Goal: Navigation & Orientation: Find specific page/section

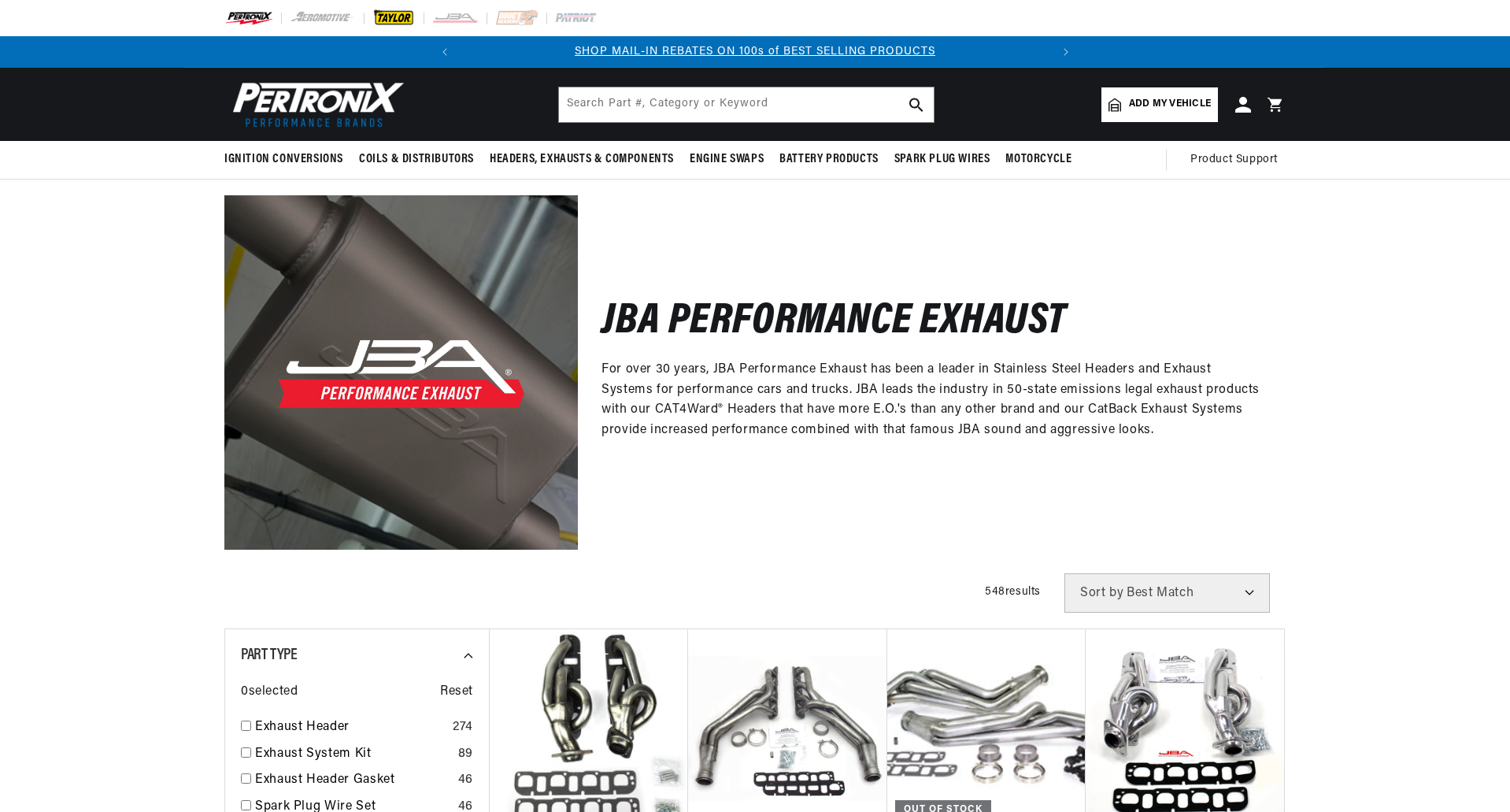
click at [399, 21] on img at bounding box center [394, 18] width 44 height 17
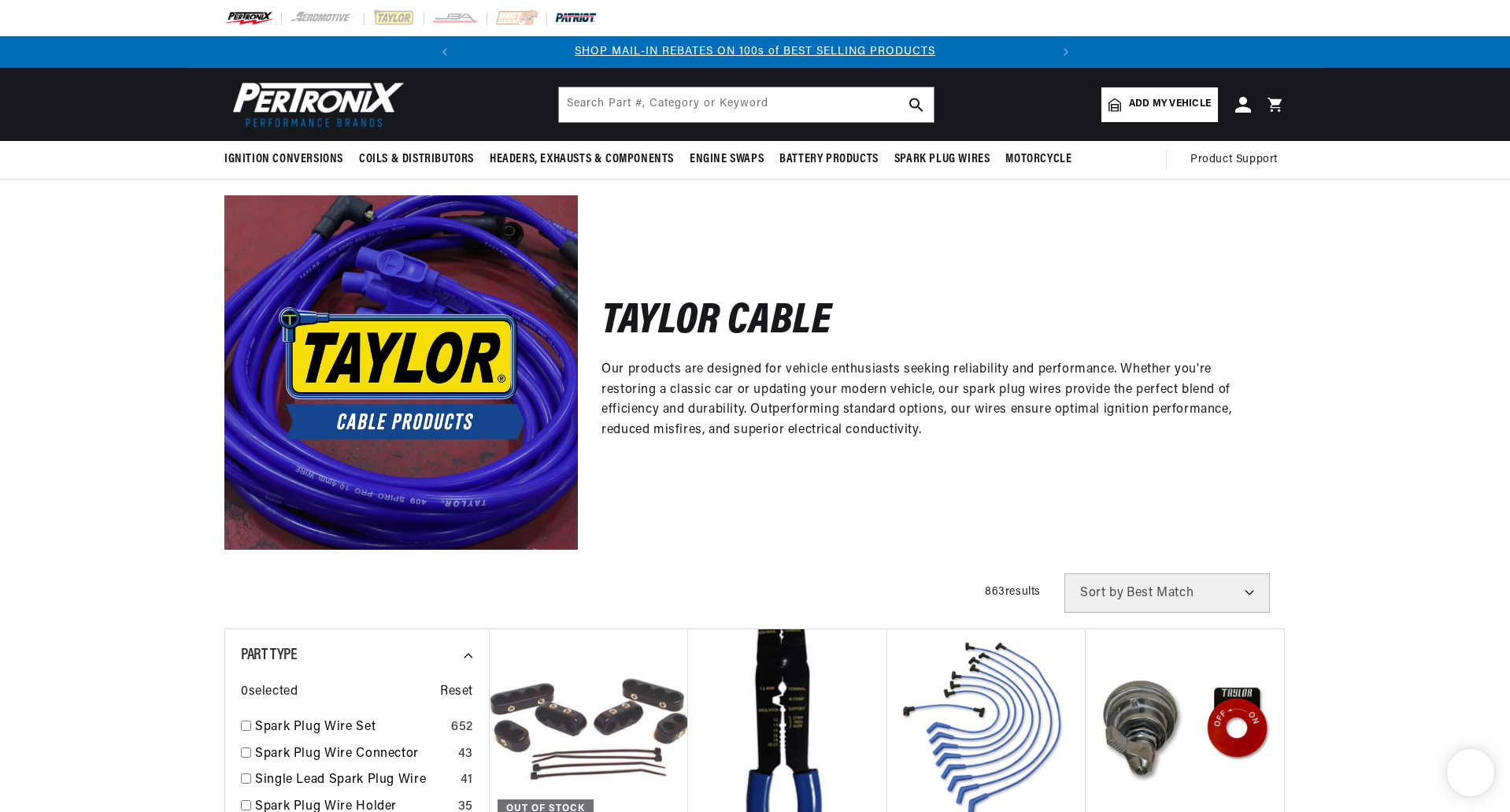
click at [568, 22] on img at bounding box center [575, 18] width 44 height 17
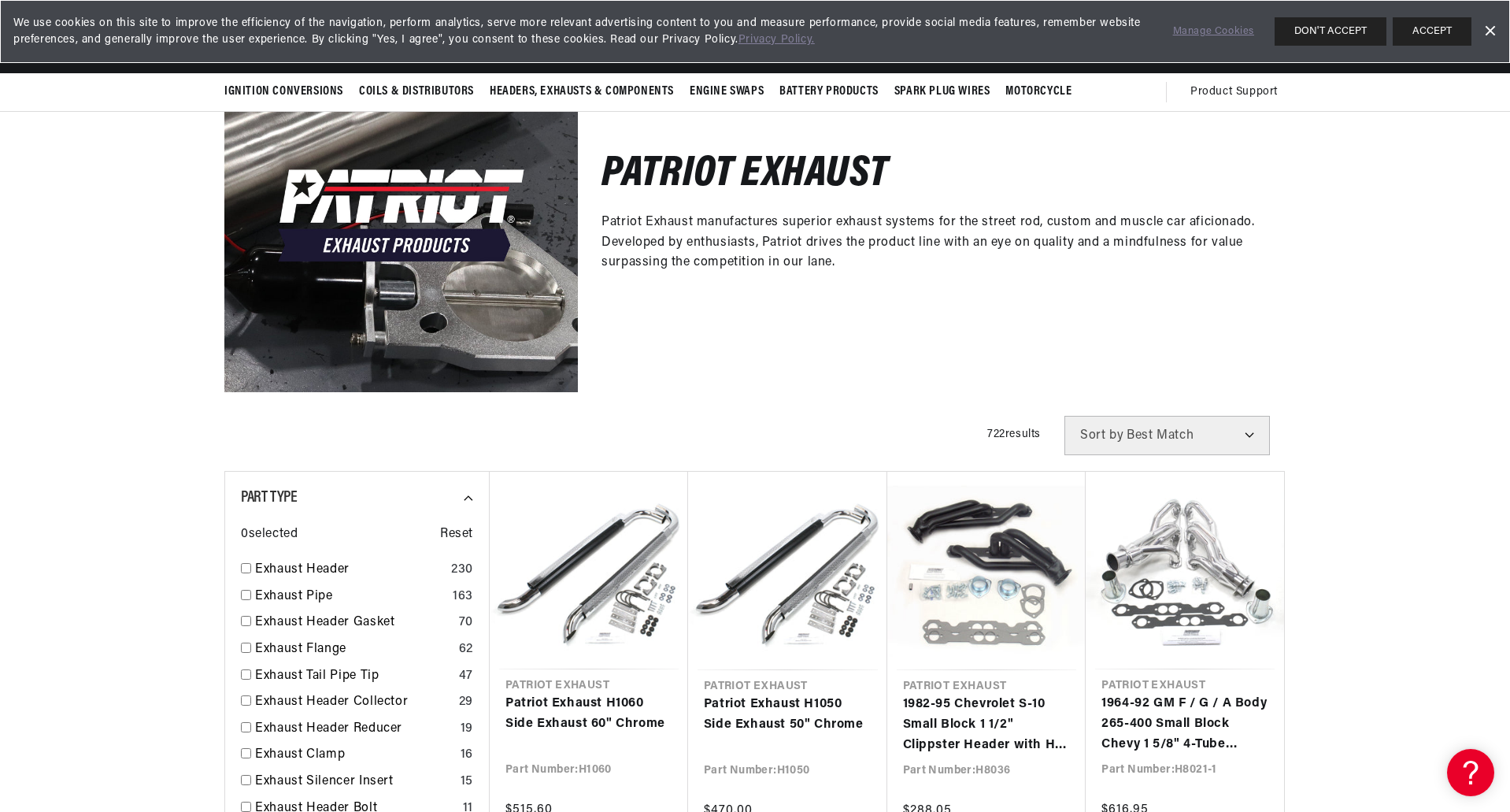
scroll to position [0, 233]
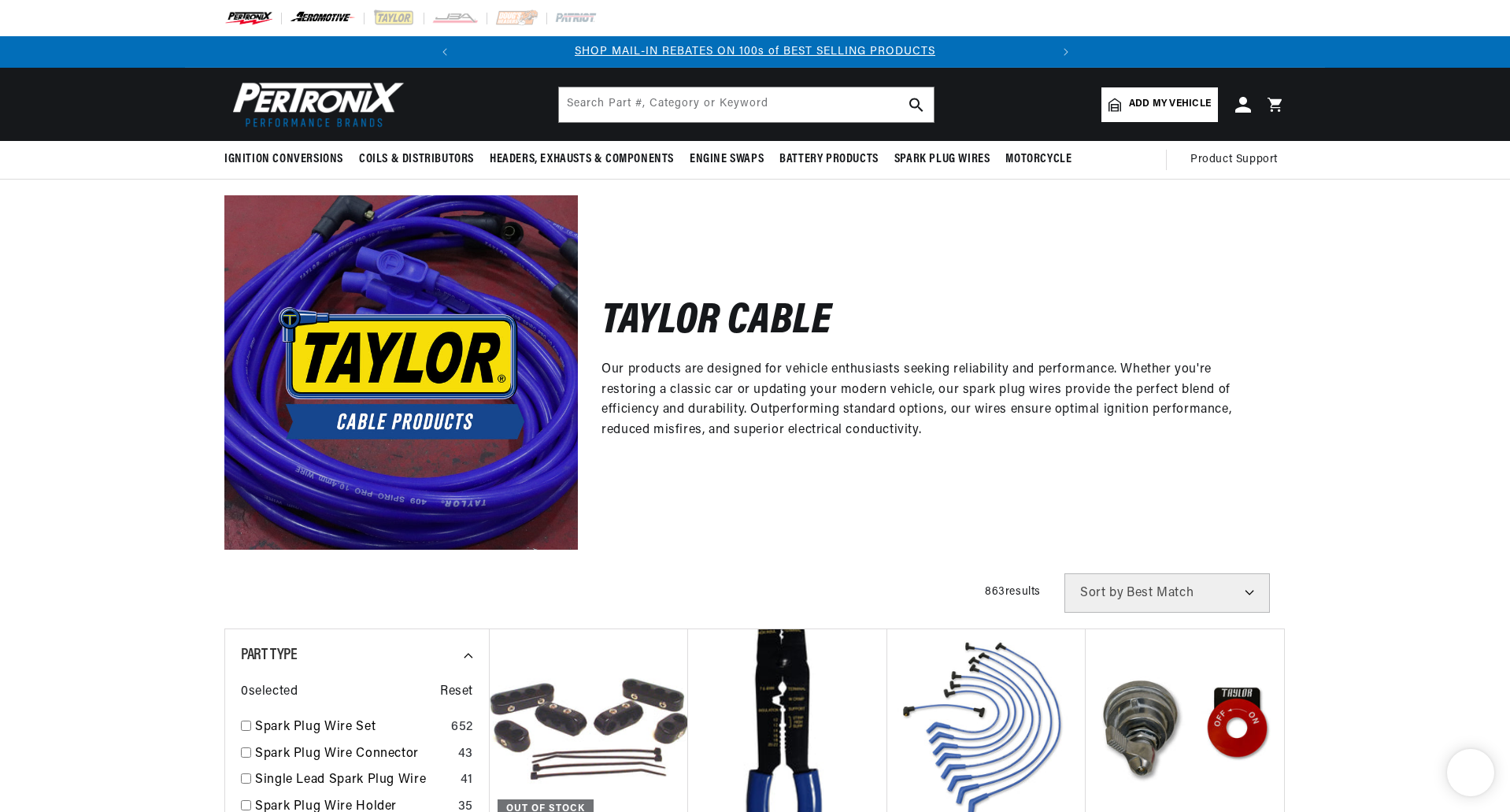
click at [324, 14] on img at bounding box center [323, 18] width 67 height 17
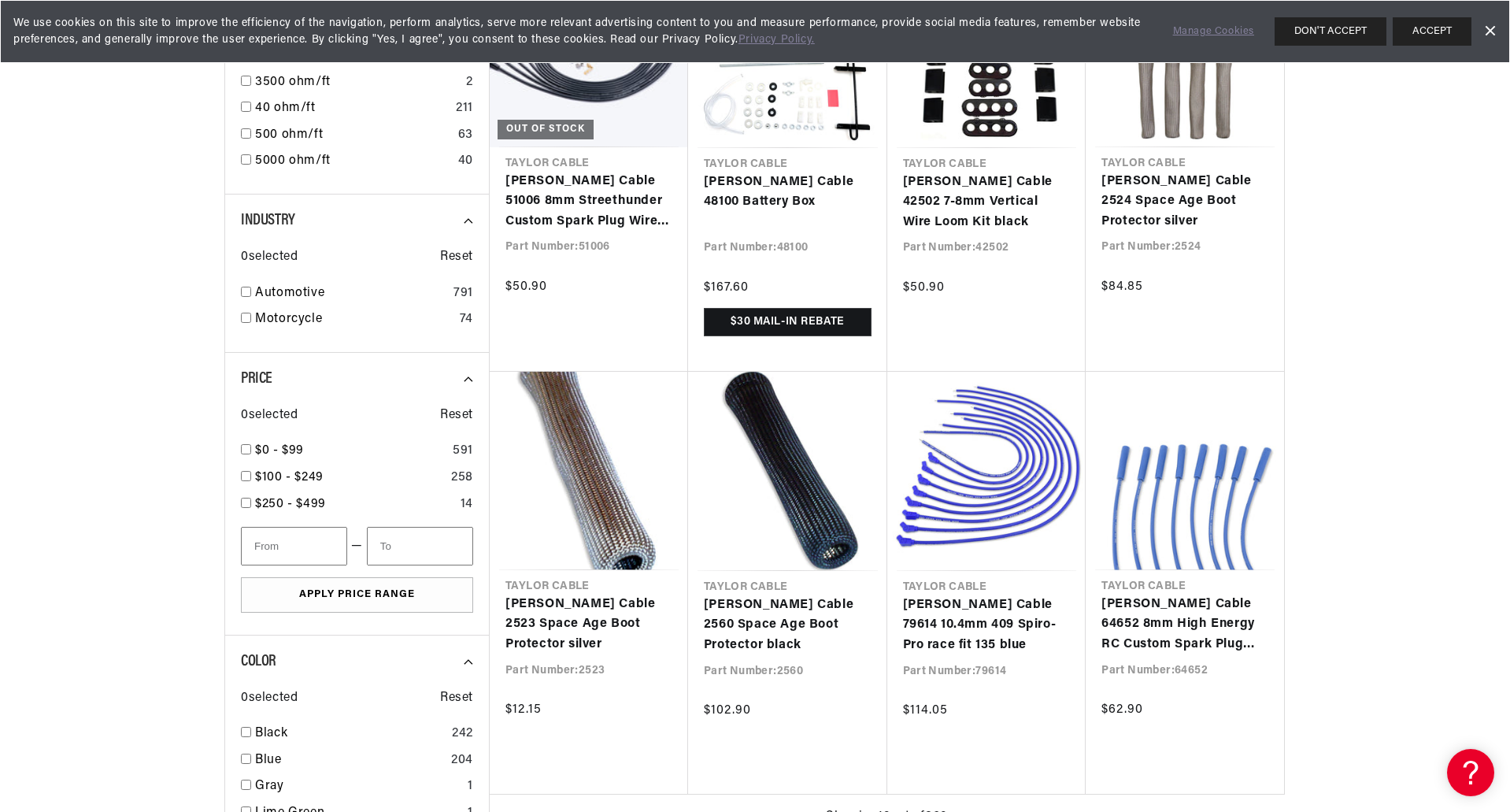
scroll to position [0, 588]
